Goal: Browse casually: Explore the website without a specific task or goal

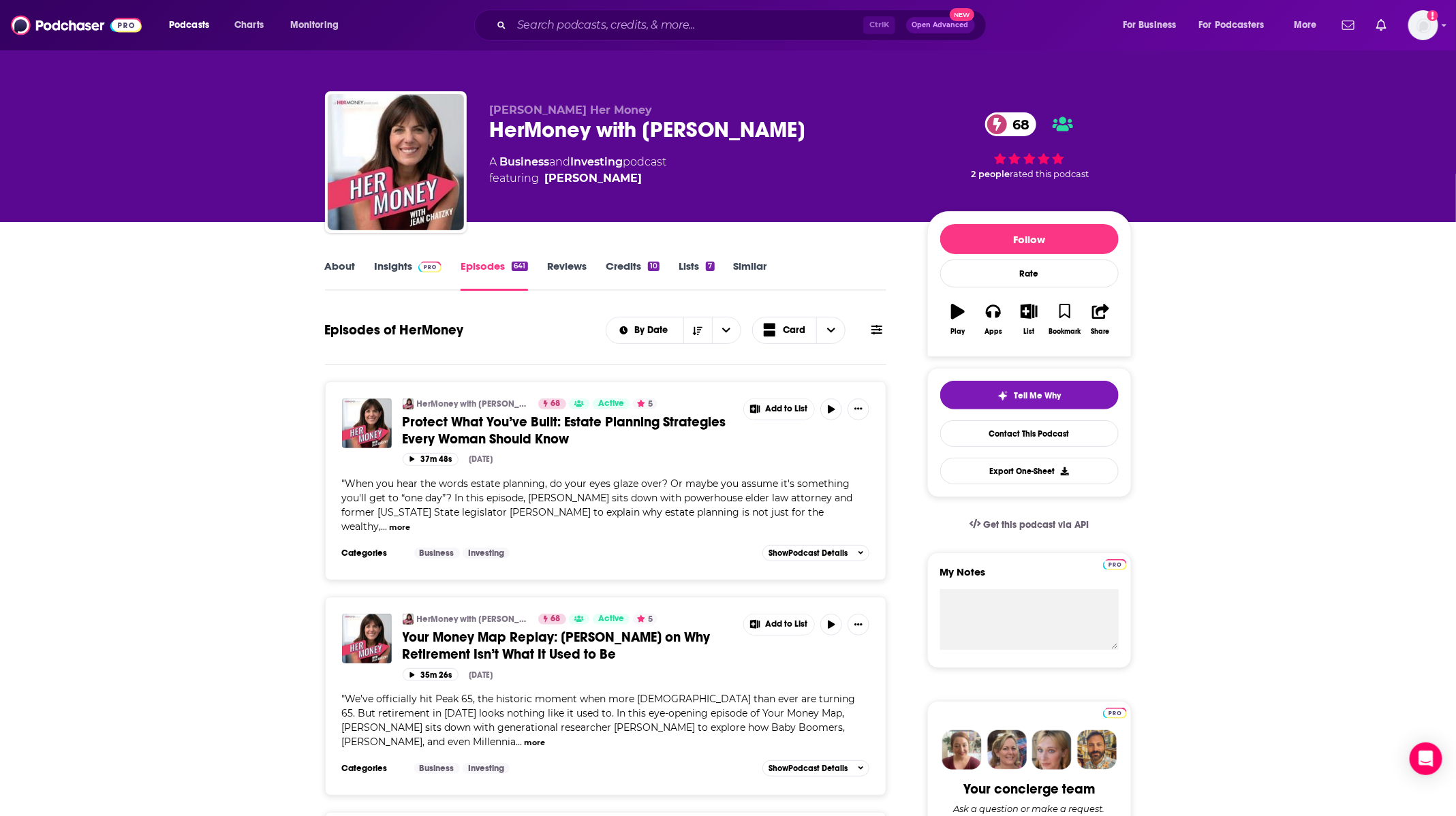
drag, startPoint x: 52, startPoint y: 173, endPoint x: 177, endPoint y: 119, distance: 136.2
click at [53, 173] on div "[PERSON_NAME] Her Money HerMoney with [PERSON_NAME] 68 A Business and Investing…" at bounding box center [728, 111] width 1456 height 222
drag, startPoint x: 675, startPoint y: 101, endPoint x: 678, endPoint y: 124, distance: 23.2
drag, startPoint x: 678, startPoint y: 124, endPoint x: 619, endPoint y: 109, distance: 60.9
click at [619, 109] on span "[PERSON_NAME] Her Money" at bounding box center [571, 110] width 163 height 13
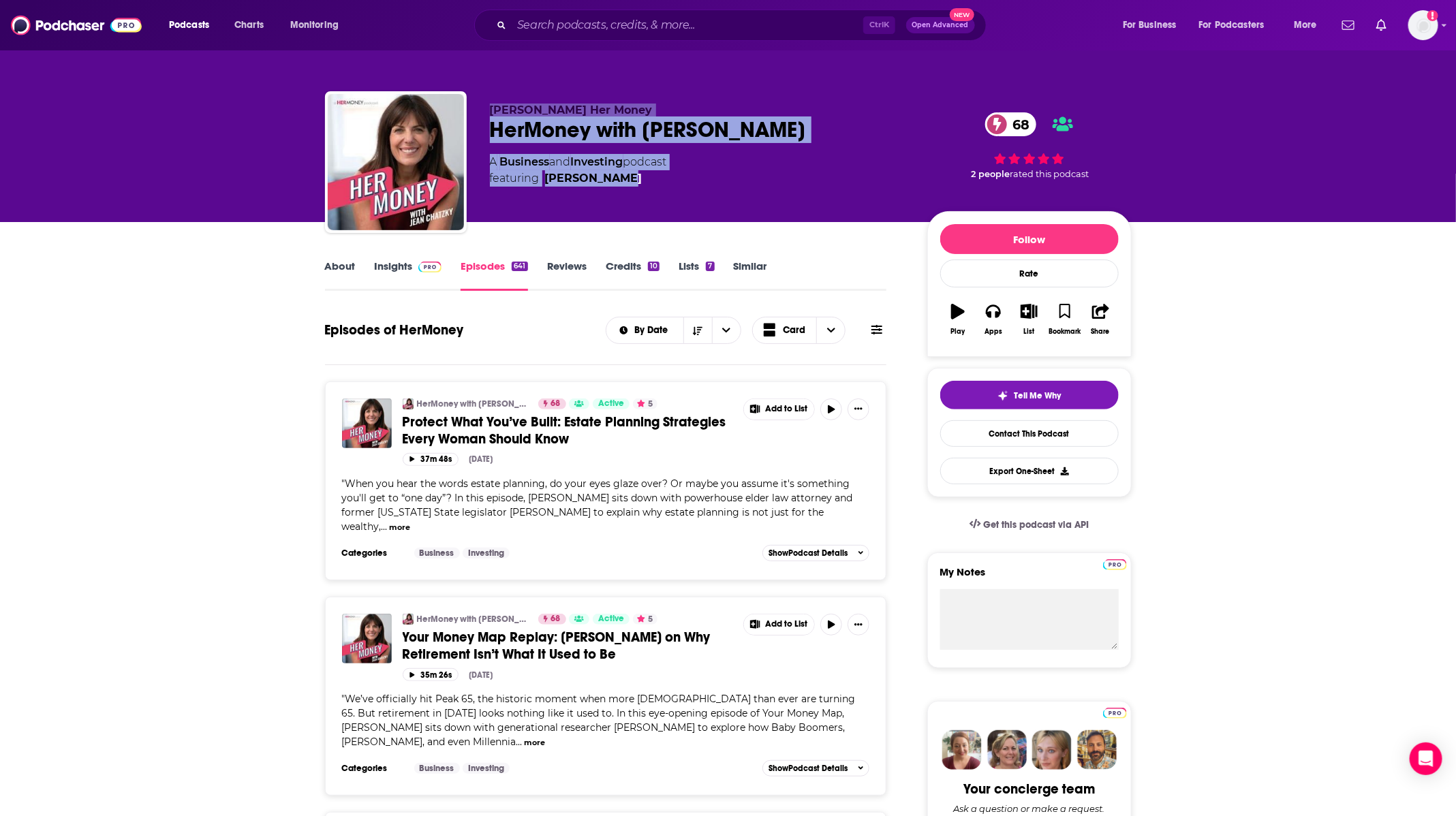
drag, startPoint x: 480, startPoint y: 109, endPoint x: 686, endPoint y: 187, distance: 220.3
click at [686, 187] on div "[PERSON_NAME] Her Money HerMoney with [PERSON_NAME] 68 A Business and Investing…" at bounding box center [728, 165] width 807 height 147
click at [686, 187] on div "[PERSON_NAME] Her Money HerMoney with [PERSON_NAME] 68 A Business and Investing…" at bounding box center [697, 158] width 415 height 109
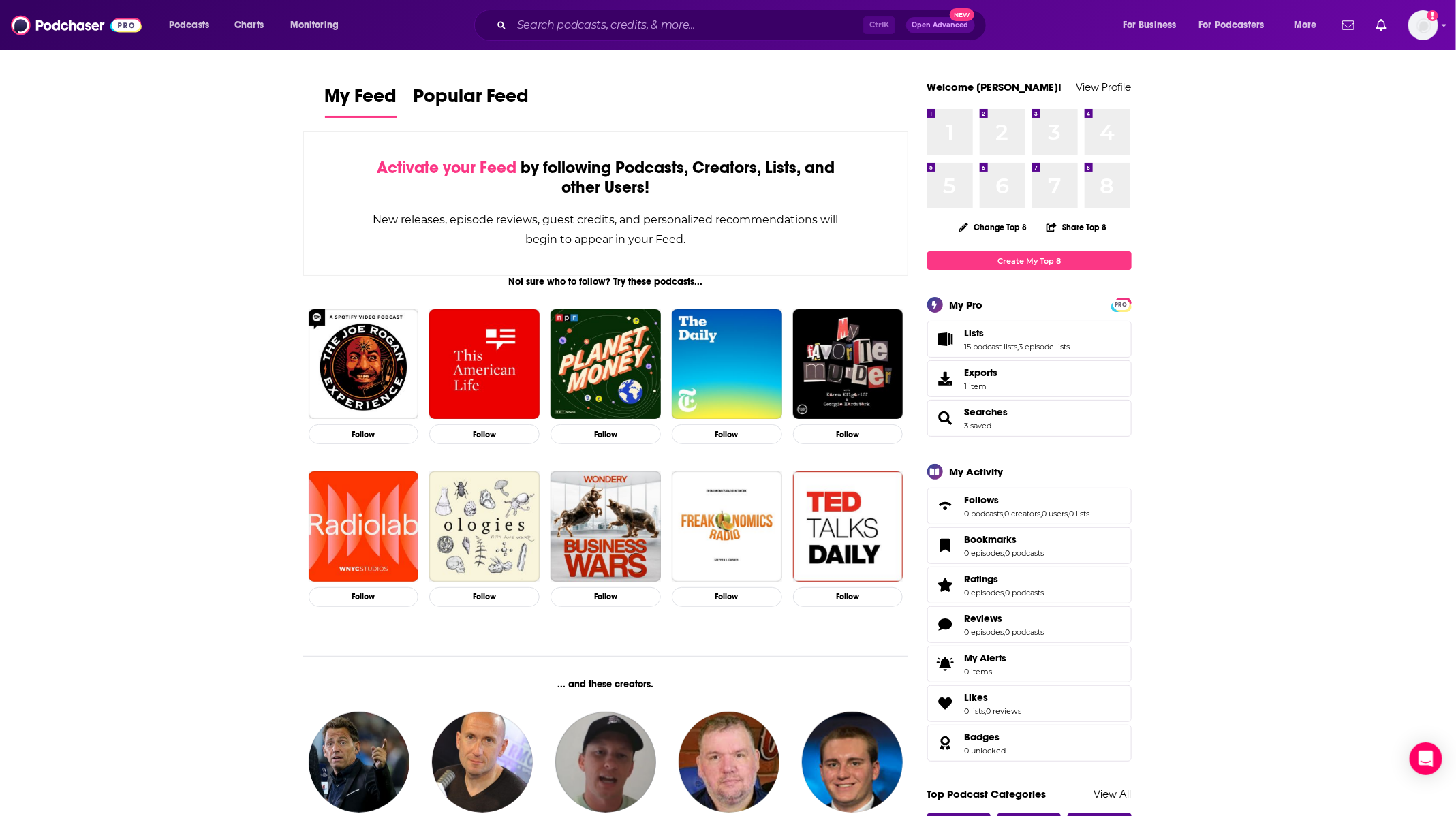
click at [739, 27] on input "Search podcasts, credits, & more..." at bounding box center [688, 25] width 352 height 22
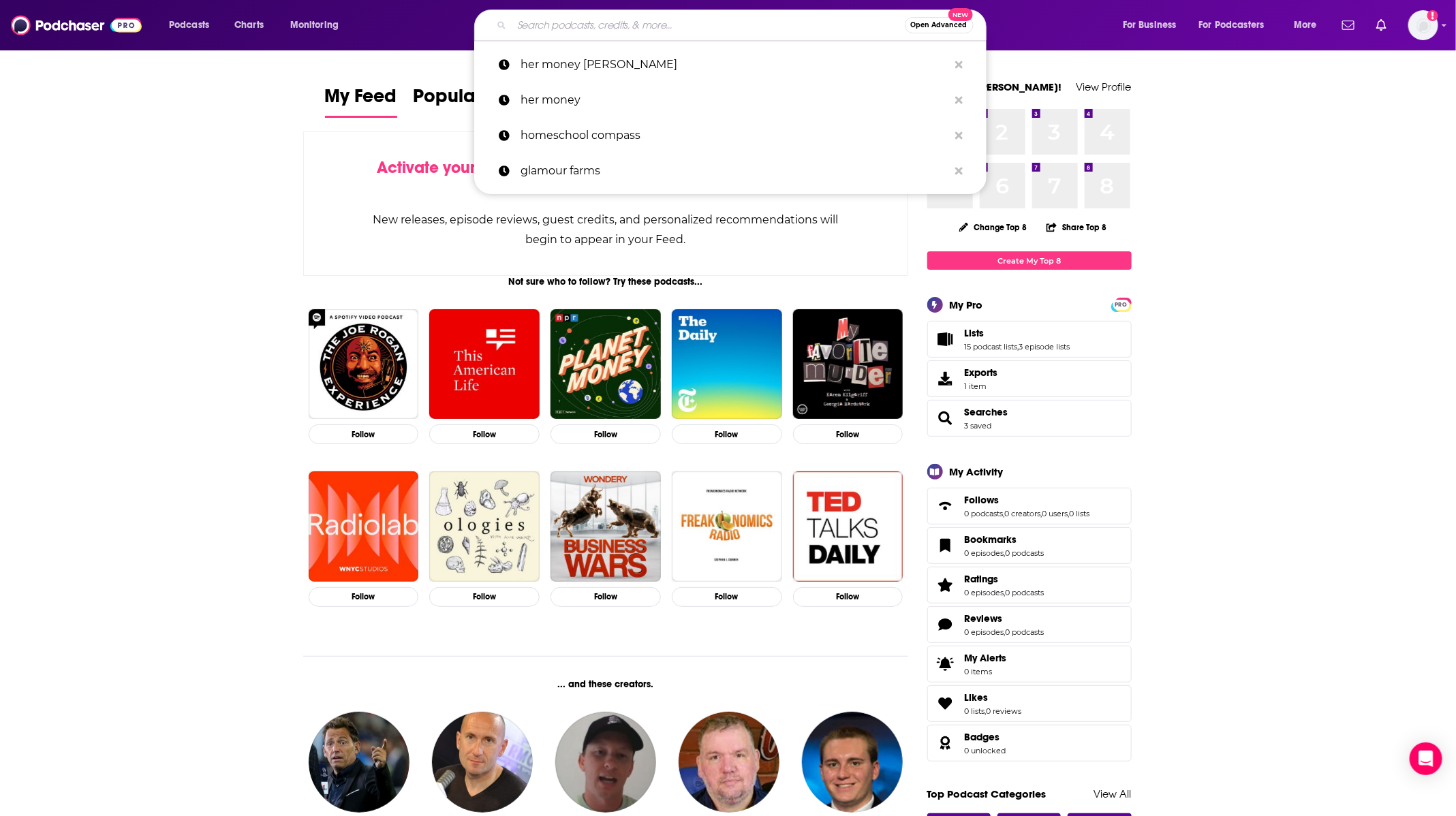
click at [706, 31] on input "Search podcasts, credits, & more..." at bounding box center [708, 25] width 393 height 22
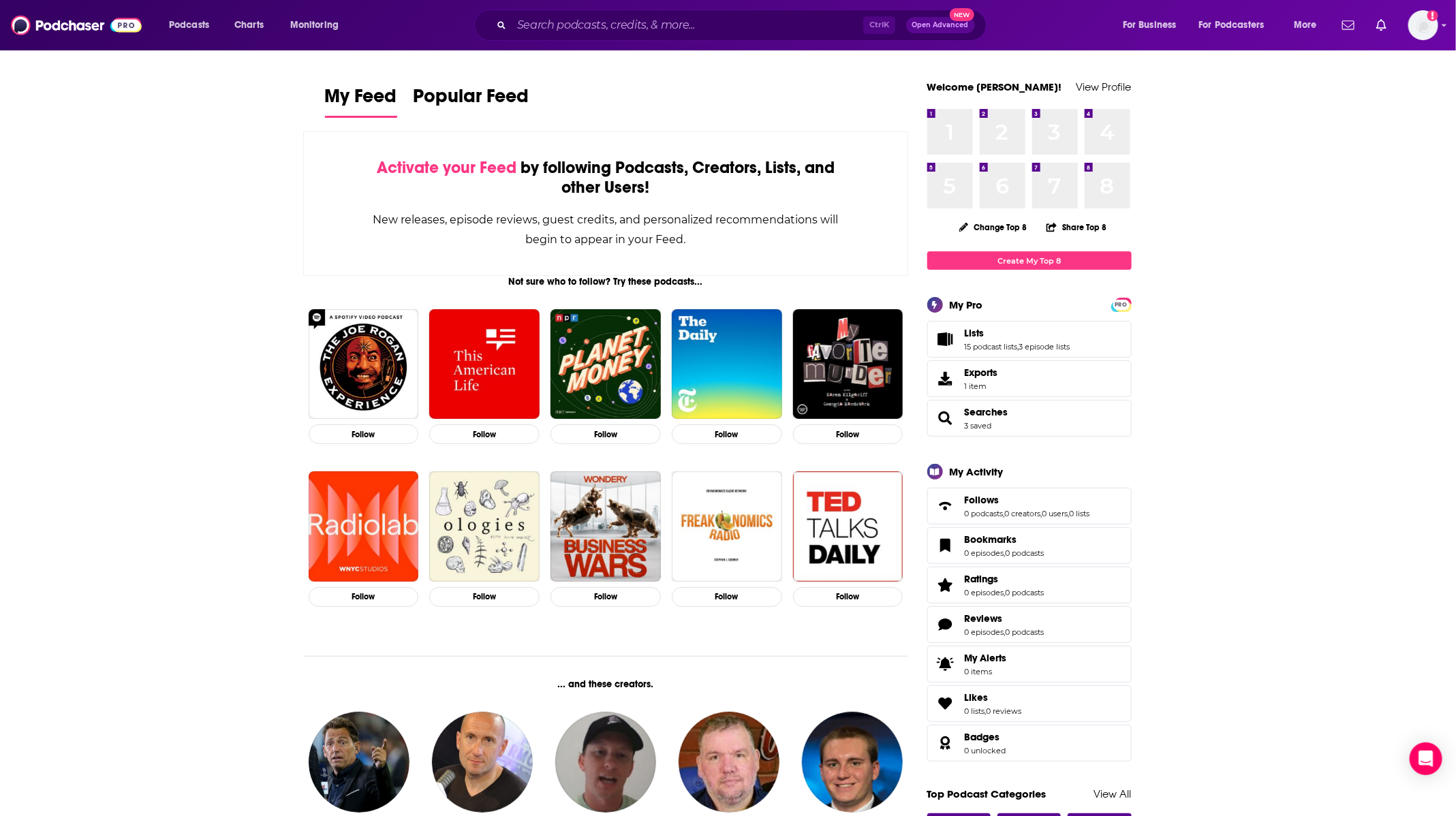
click at [959, 18] on span "New" at bounding box center [962, 14] width 24 height 13
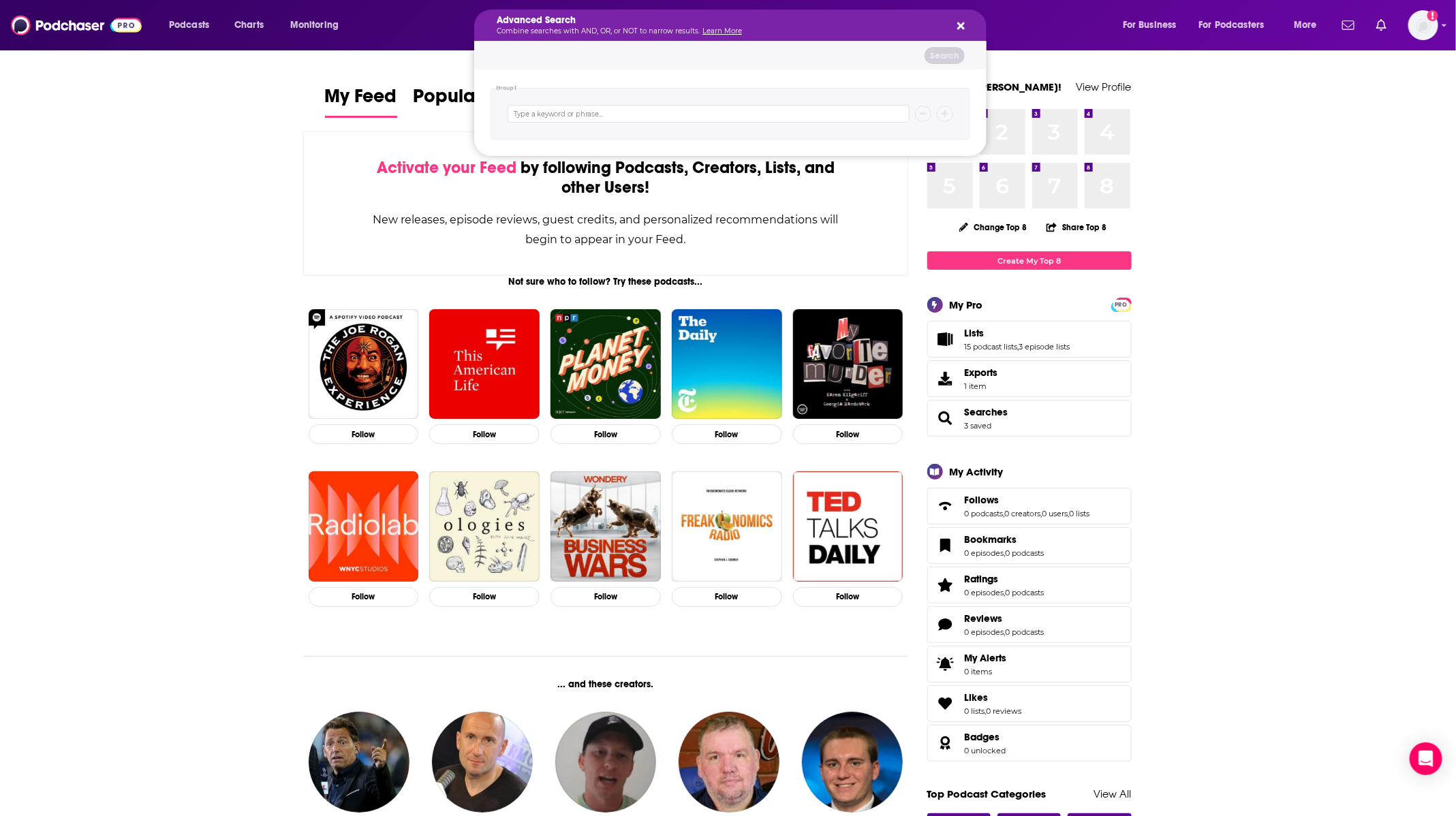
click at [961, 21] on icon "Search podcasts, credits, & more..." at bounding box center [961, 26] width 7 height 11
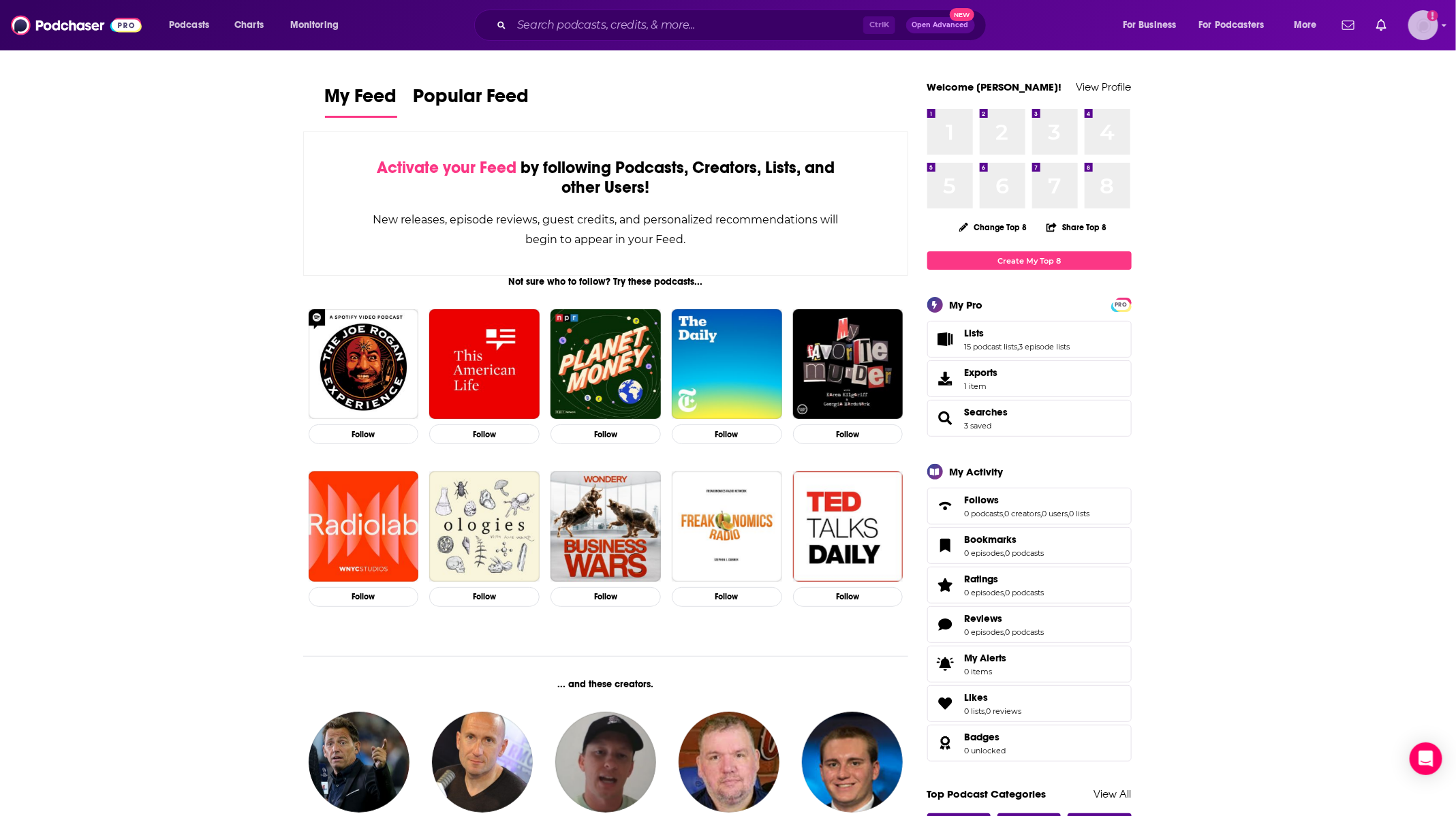
click at [1422, 33] on img "Logged in as ZoeJethani" at bounding box center [1423, 25] width 30 height 30
click at [922, 28] on span "Open Advanced" at bounding box center [940, 26] width 56 height 7
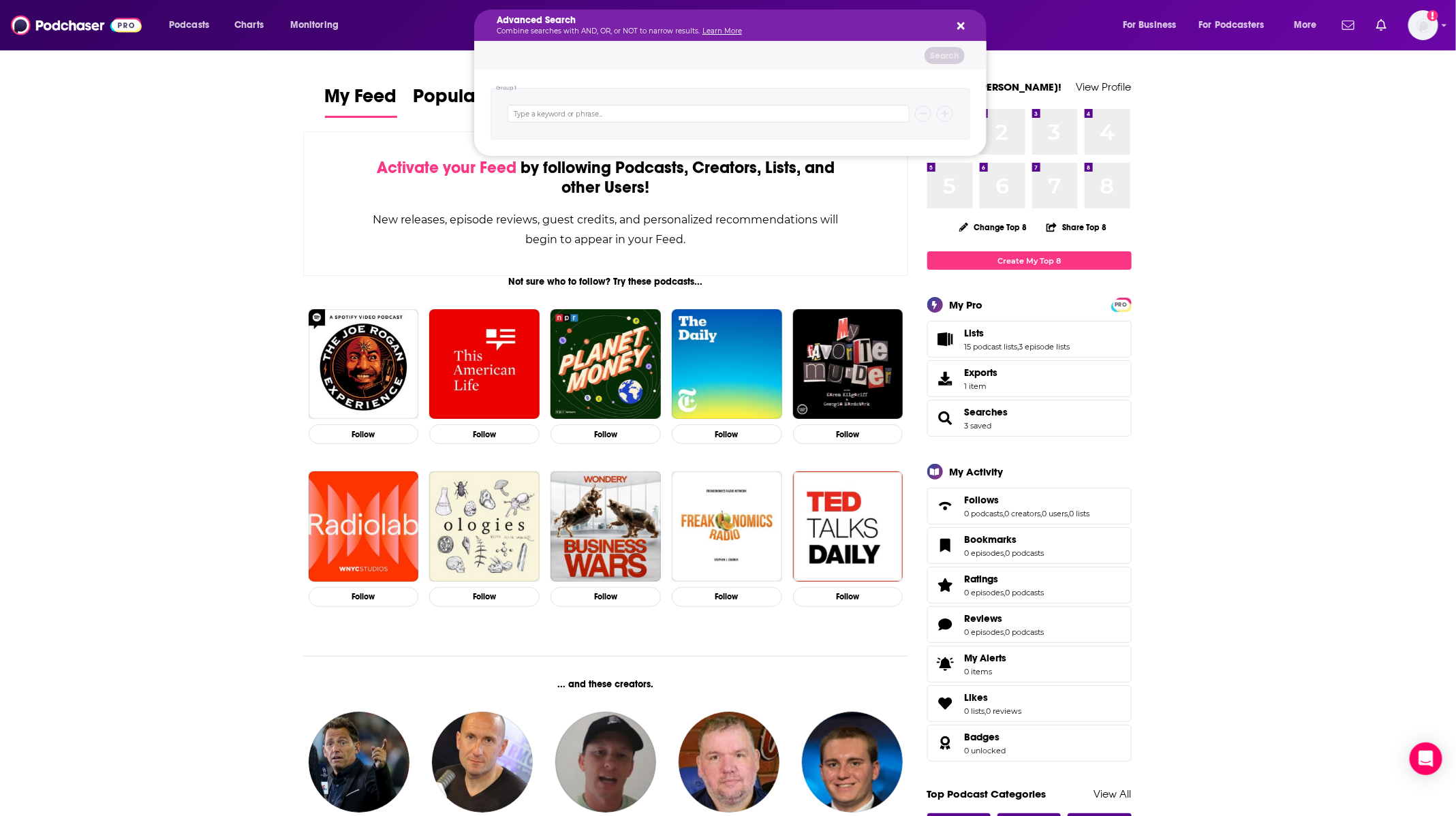
click at [964, 24] on icon "Search podcasts, credits, & more..." at bounding box center [961, 26] width 7 height 11
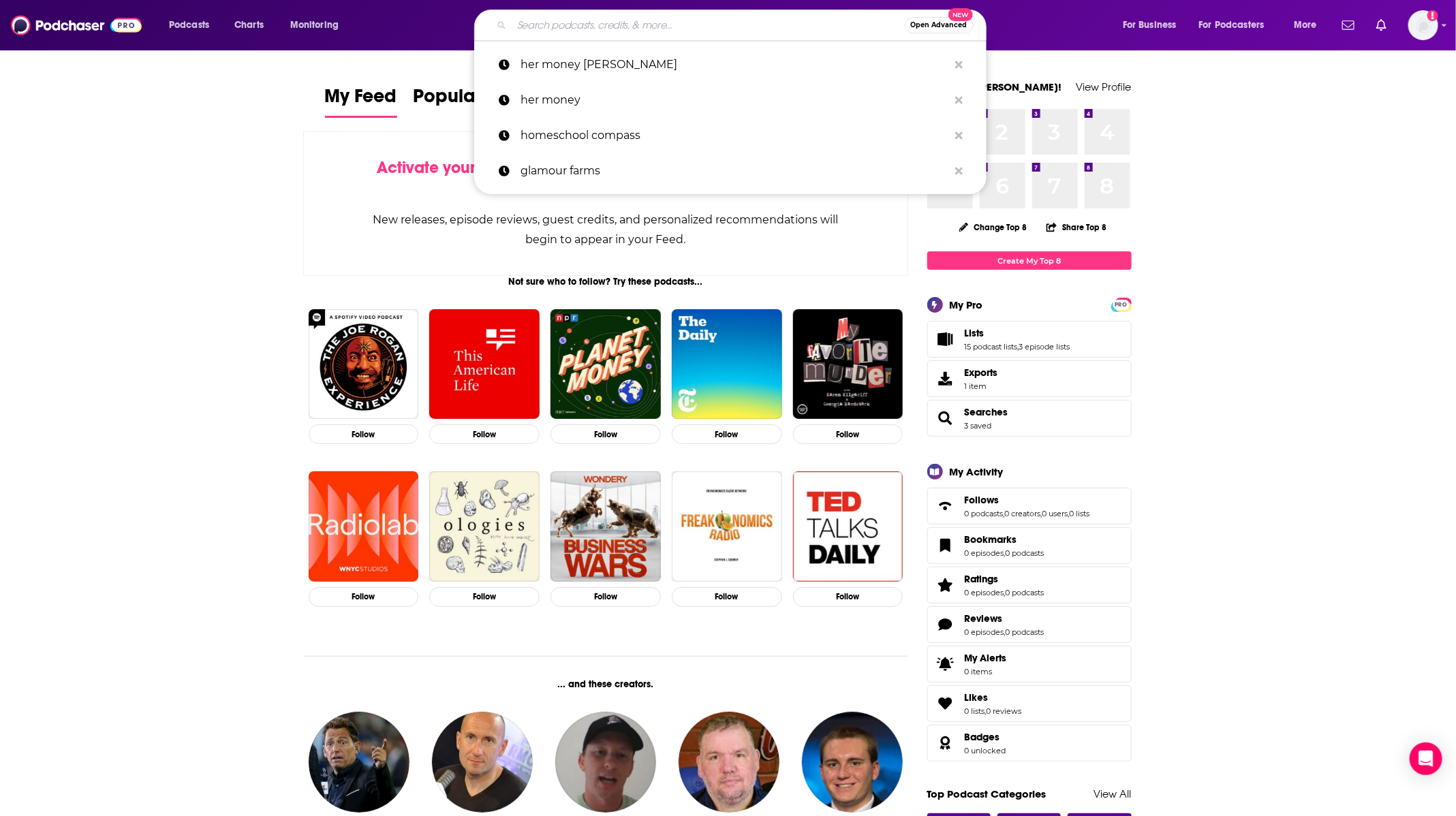
click at [570, 36] on input "Search podcasts, credits, & more..." at bounding box center [708, 25] width 393 height 22
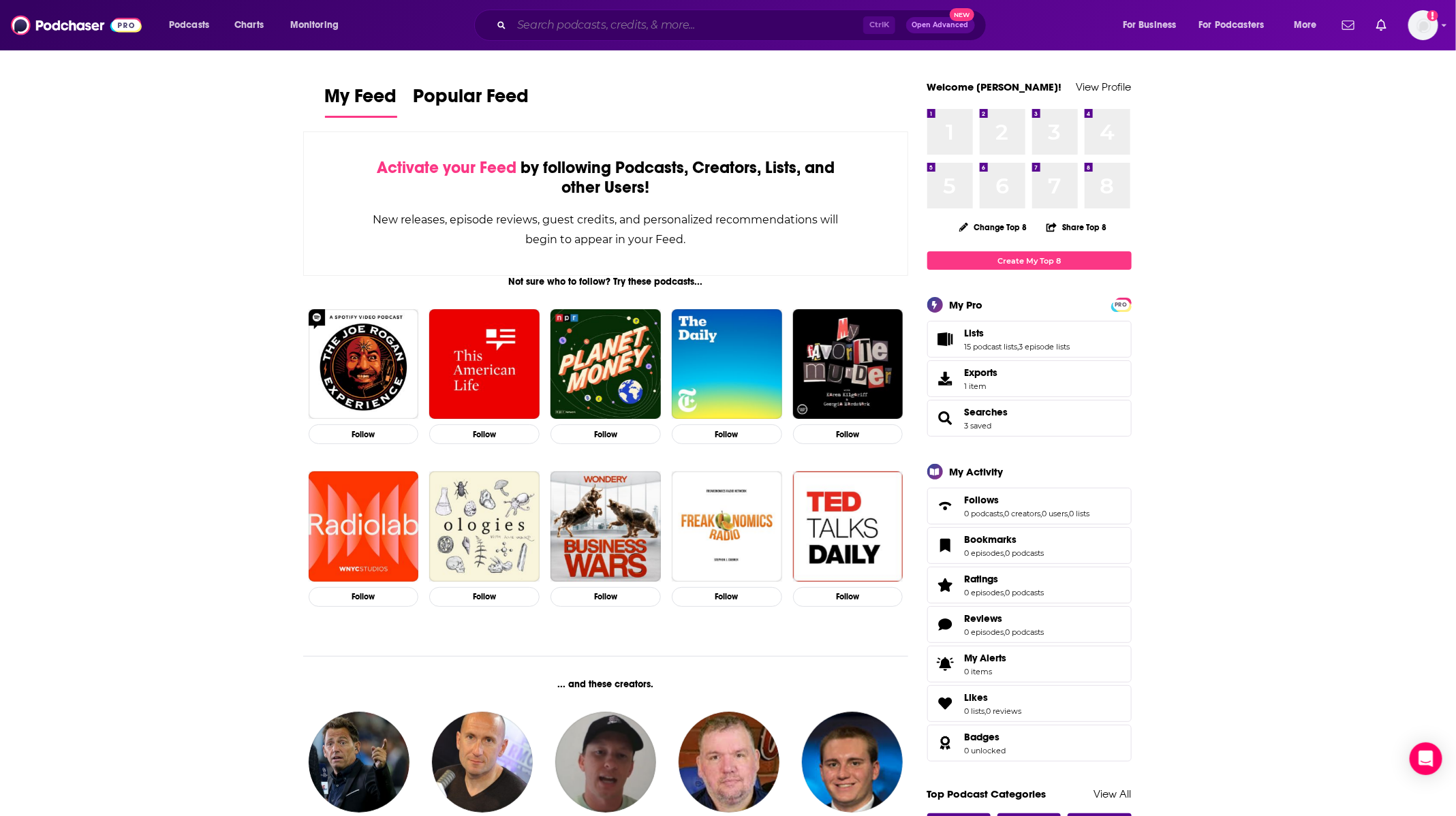
click at [588, 29] on input "Search podcasts, credits, & more..." at bounding box center [688, 25] width 352 height 22
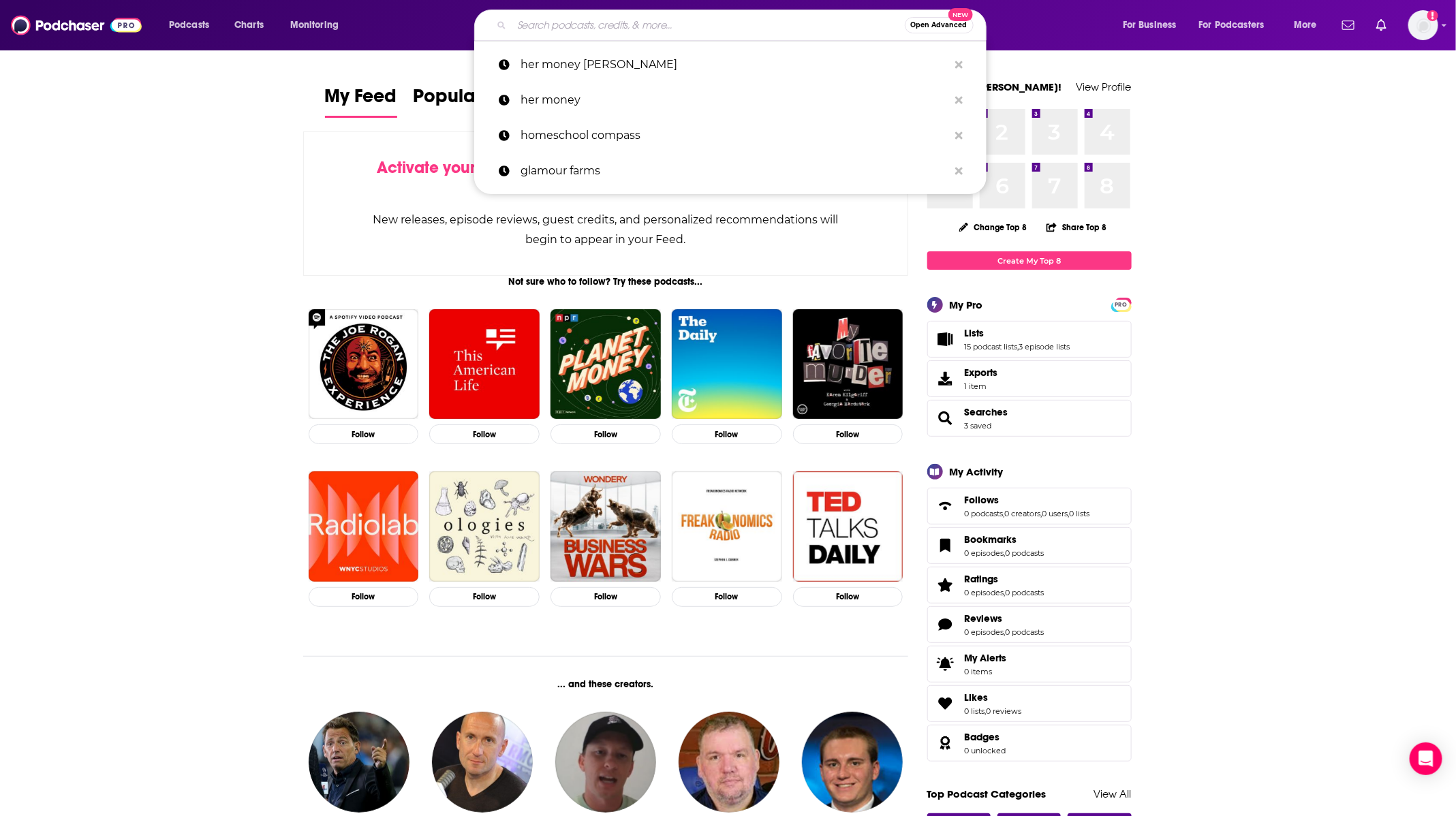
click at [362, 126] on div "My Feed Popular Feed Activate your Feed by following Podcasts, Creators, Lists,…" at bounding box center [606, 710] width 562 height 1256
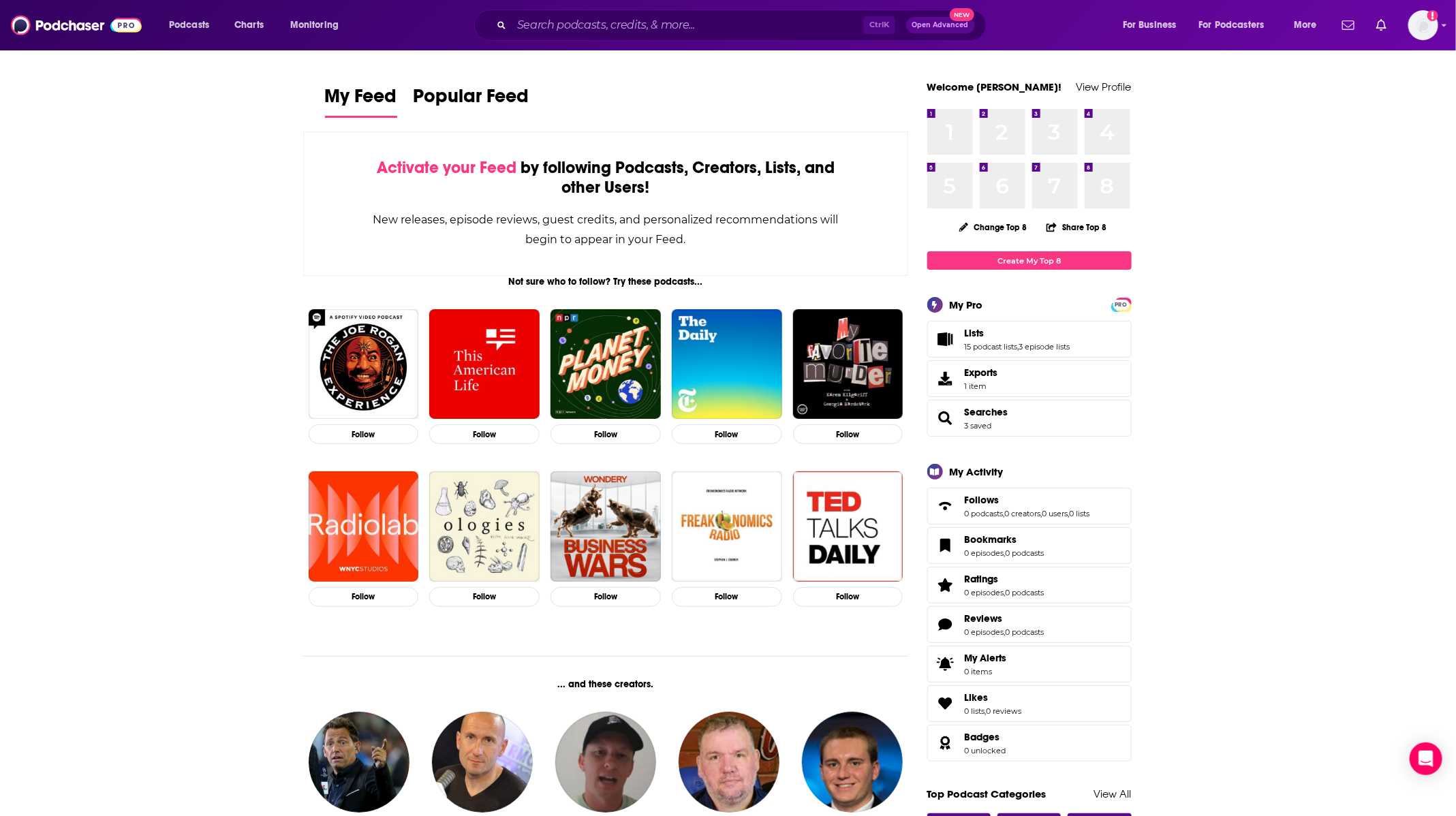
click at [963, 18] on span "New" at bounding box center [962, 14] width 24 height 13
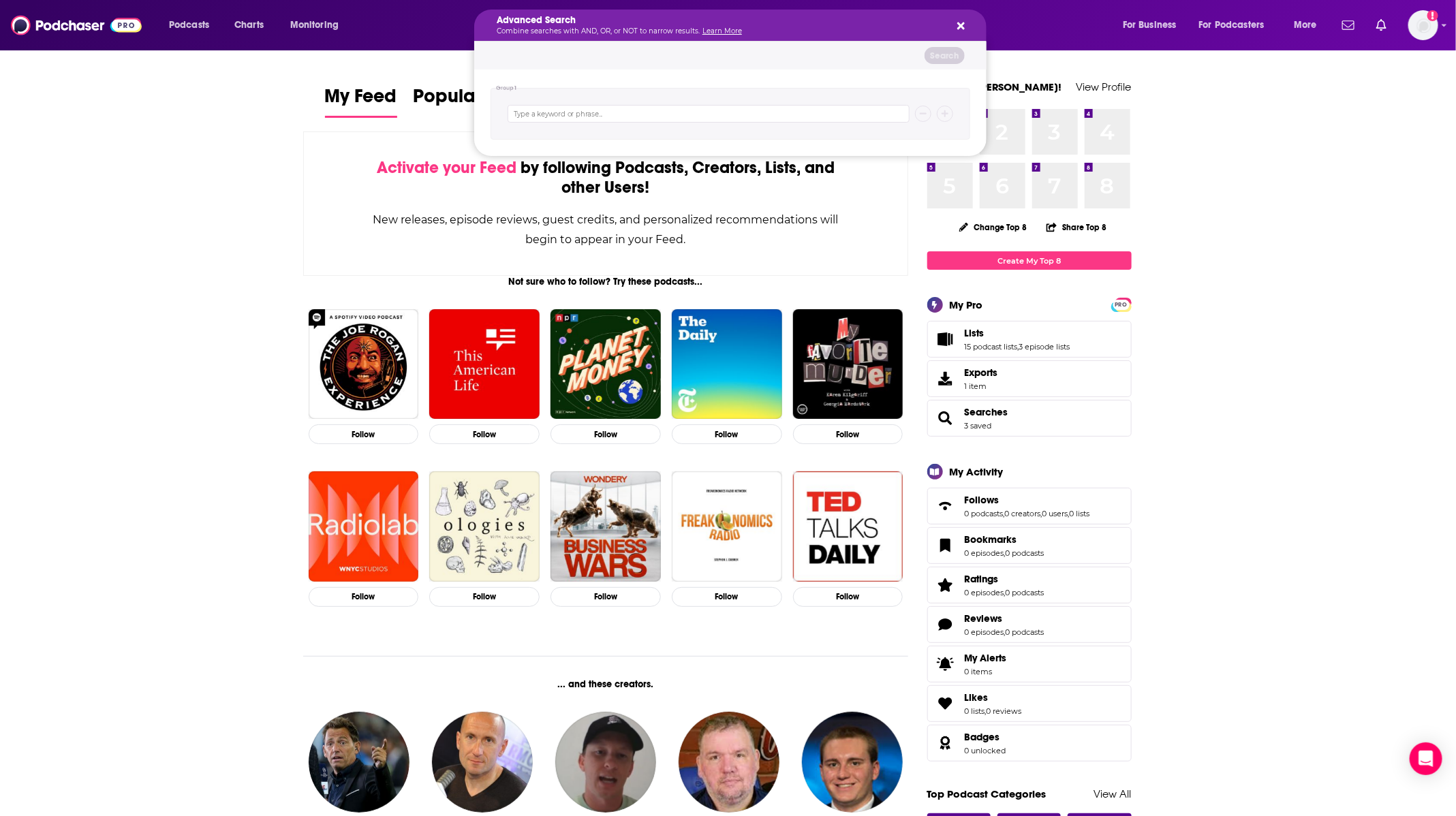
click at [971, 21] on div "Advanced Search Combine searches with AND, OR, or NOT to narrow results. Learn …" at bounding box center [730, 25] width 512 height 31
click at [969, 23] on div "Advanced Search Combine searches with AND, OR, or NOT to narrow results. Learn …" at bounding box center [730, 25] width 512 height 31
click at [966, 23] on div "Advanced Search Combine searches with AND, OR, or NOT to narrow results. Learn …" at bounding box center [730, 25] width 512 height 31
click at [964, 24] on icon "Search podcasts, credits, & more..." at bounding box center [961, 26] width 7 height 7
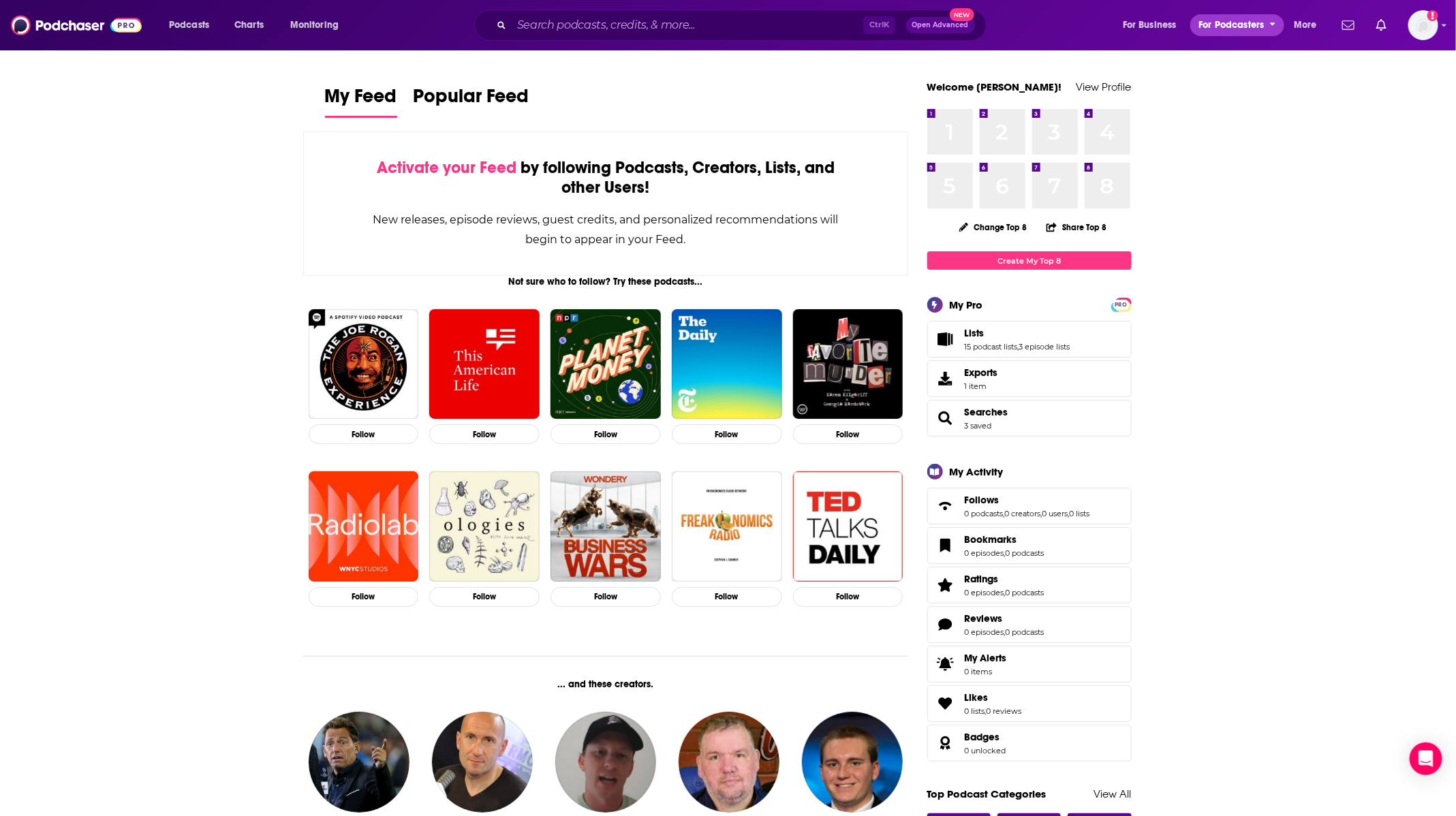
click at [1271, 21] on icon "open menu" at bounding box center [1273, 22] width 6 height 9
click at [1318, 28] on button "More" at bounding box center [1309, 25] width 50 height 22
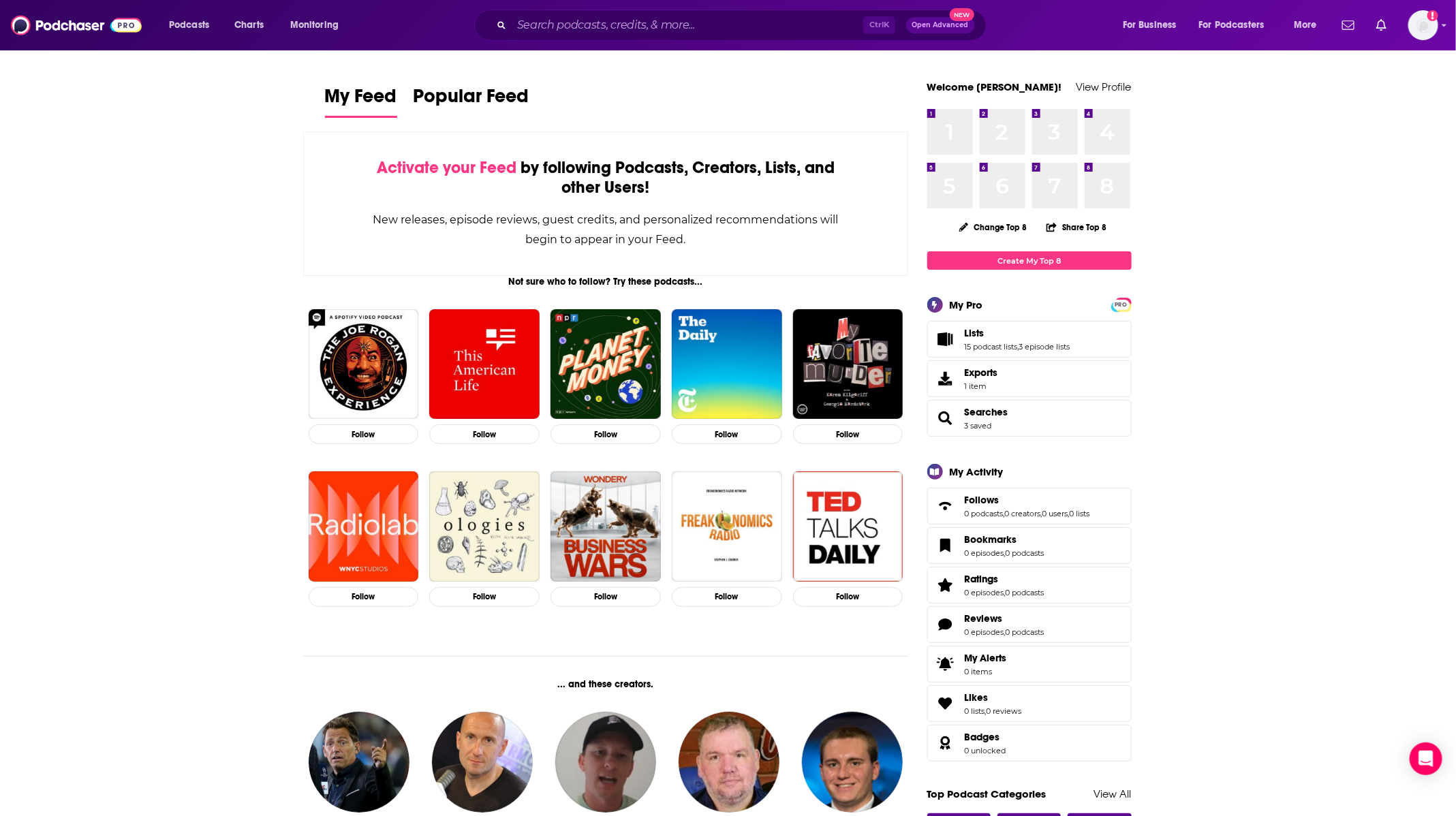
click at [194, 16] on span "Podcasts" at bounding box center [189, 25] width 40 height 19
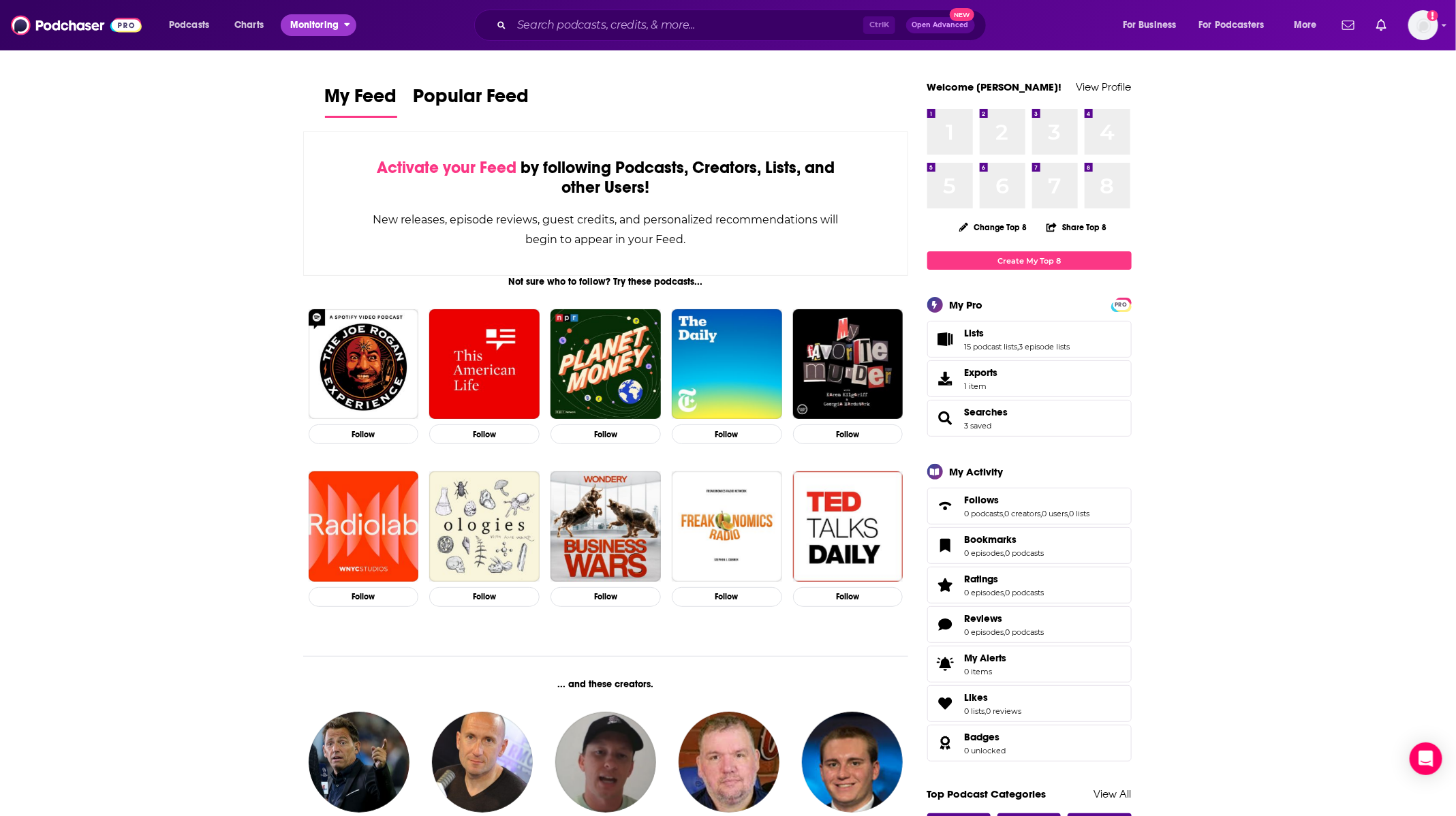
click at [330, 16] on span "Monitoring" at bounding box center [315, 25] width 49 height 19
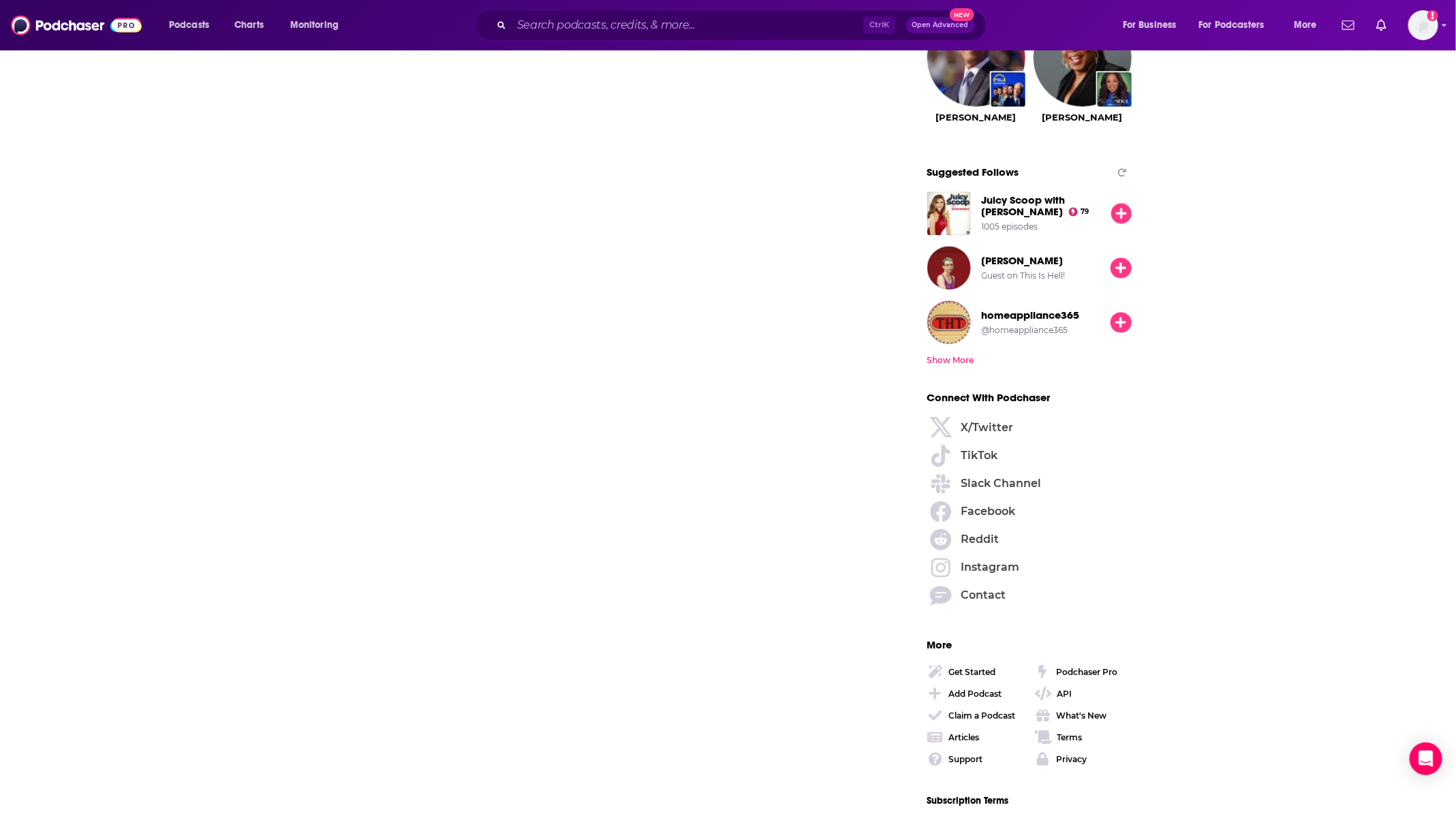
scroll to position [1635, 0]
